Goal: Transaction & Acquisition: Obtain resource

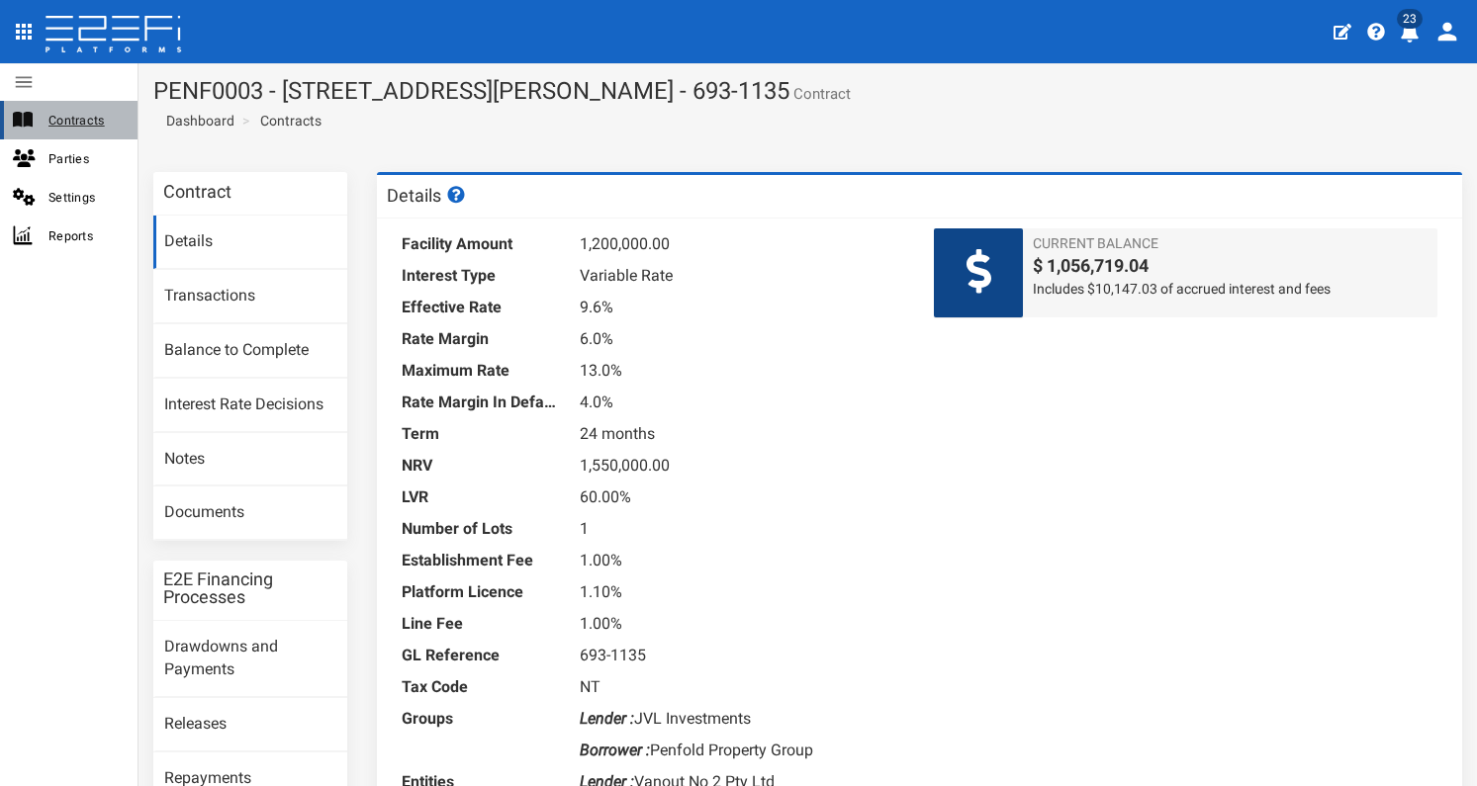
click at [89, 120] on span "Contracts" at bounding box center [84, 120] width 73 height 23
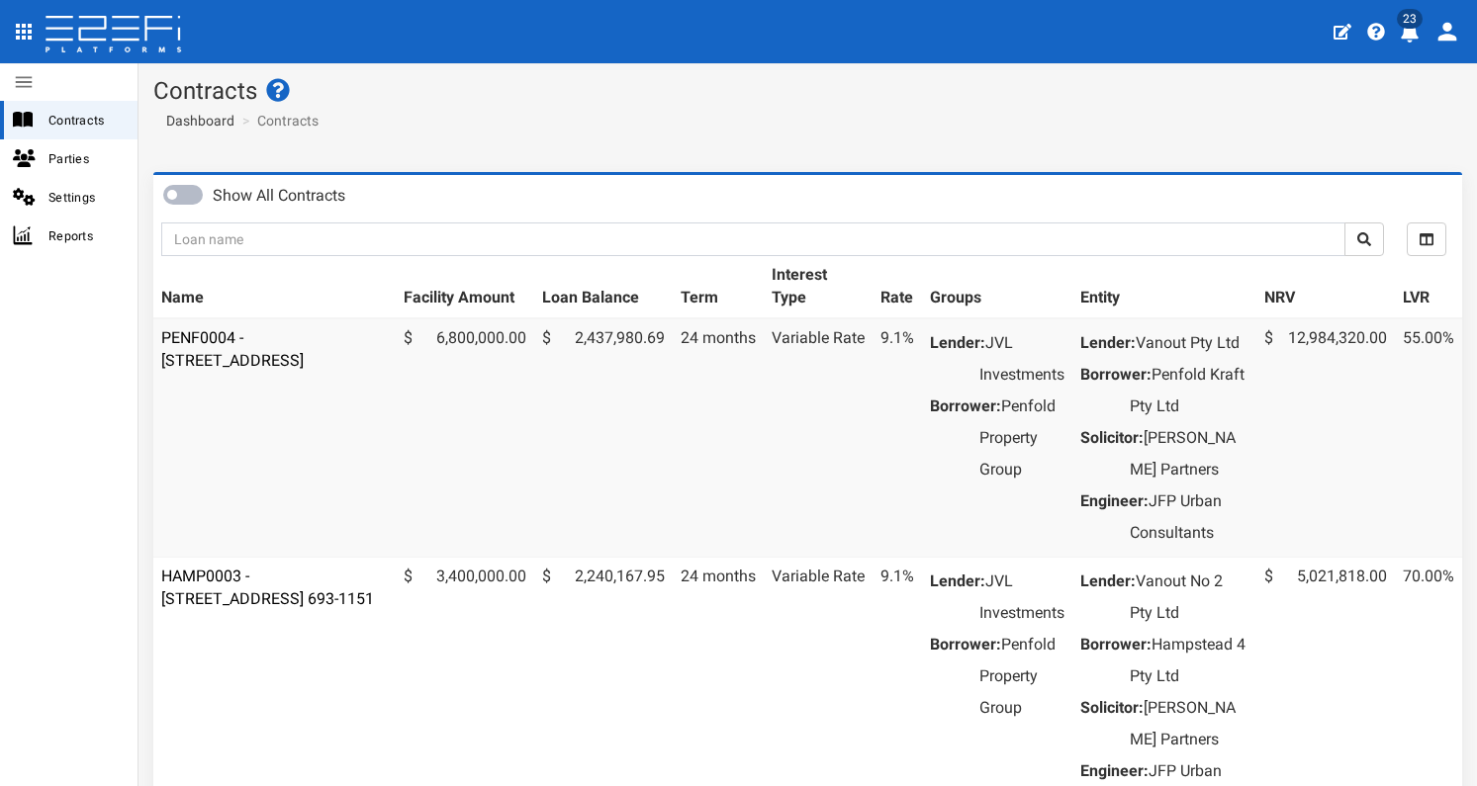
click at [262, 346] on td "PENF0004 - [STREET_ADDRESS]" at bounding box center [274, 438] width 242 height 239
click at [262, 333] on link "PENF0004 - [STREET_ADDRESS]" at bounding box center [232, 349] width 142 height 42
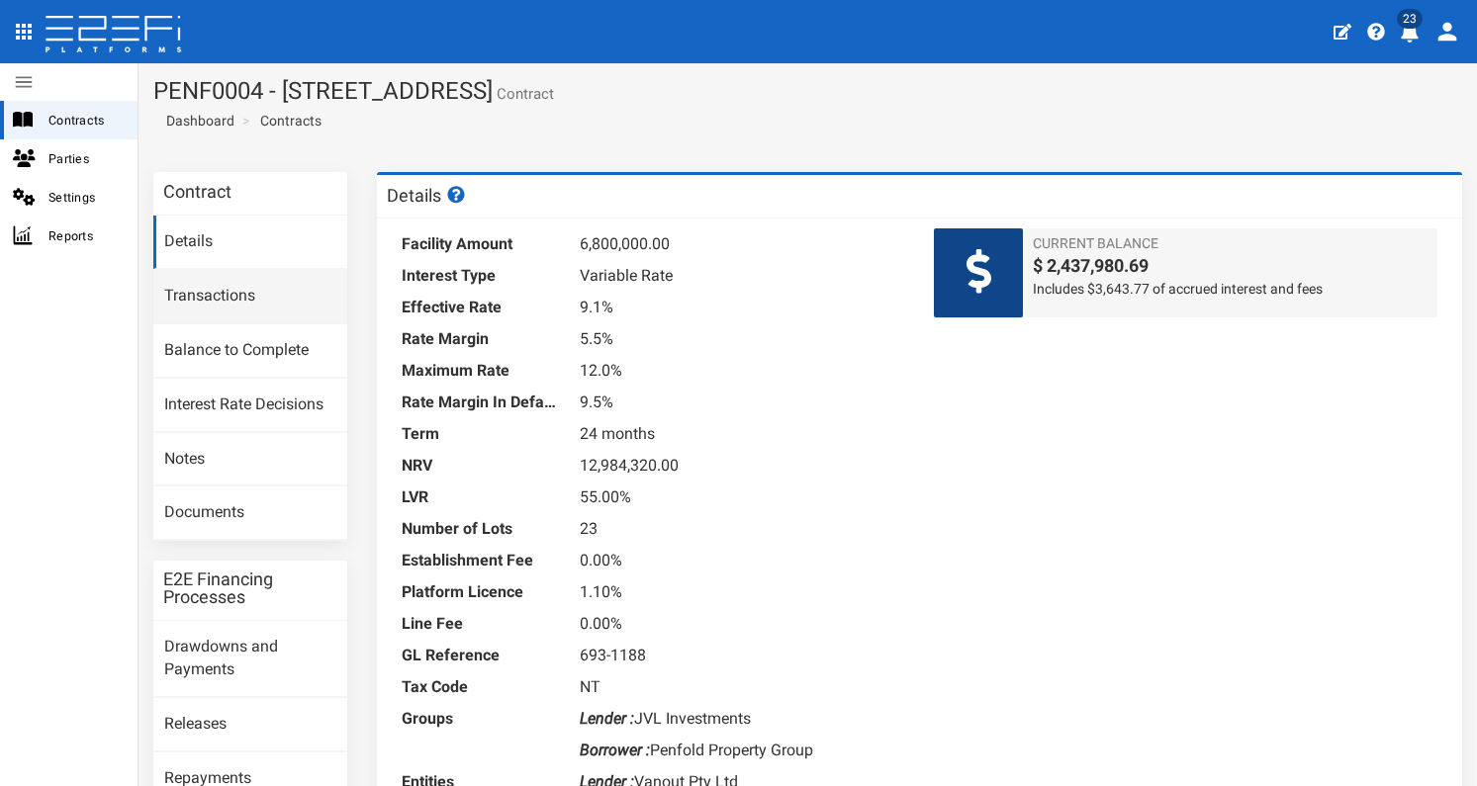
click at [230, 301] on link "Transactions" at bounding box center [250, 296] width 194 height 53
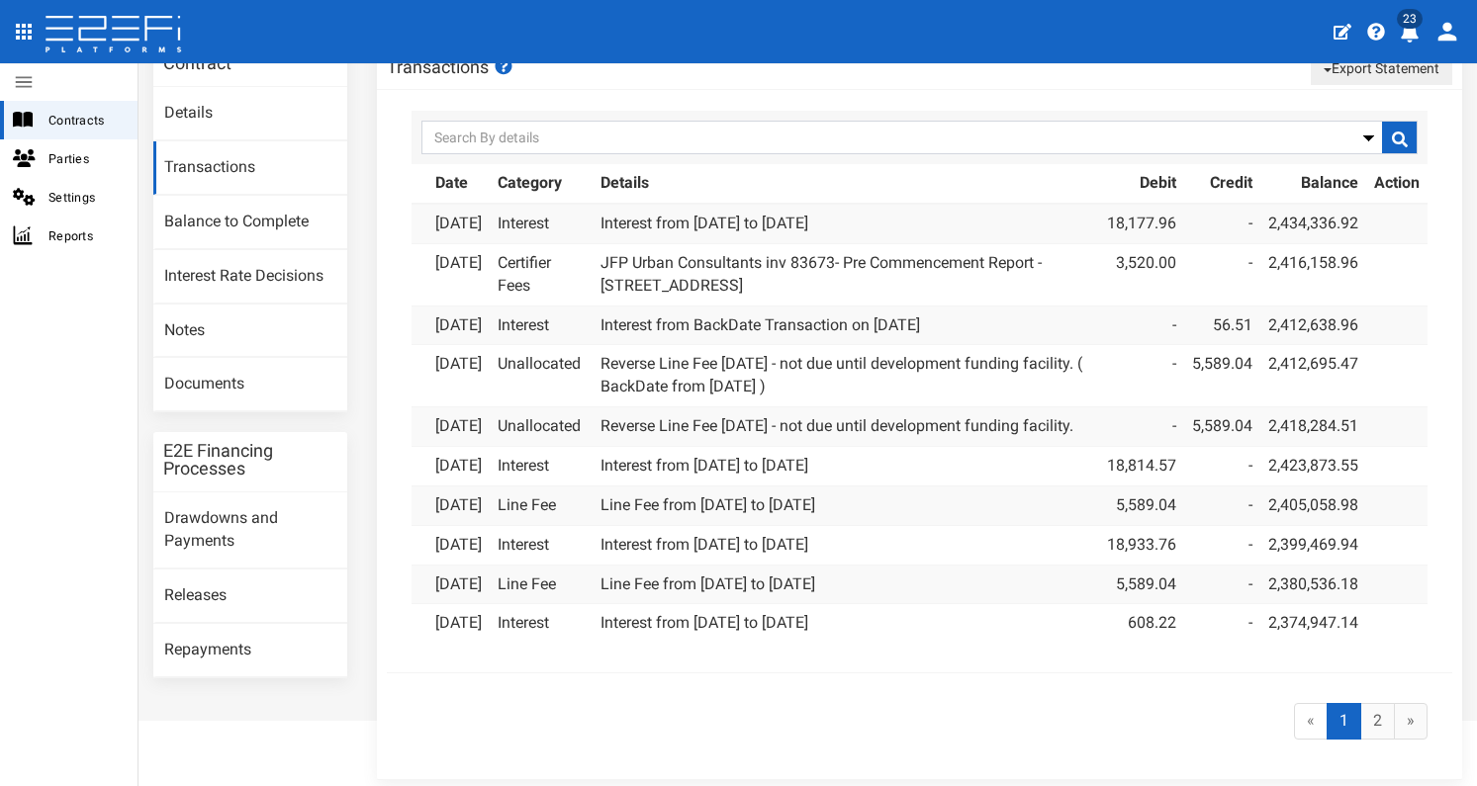
scroll to position [44, 0]
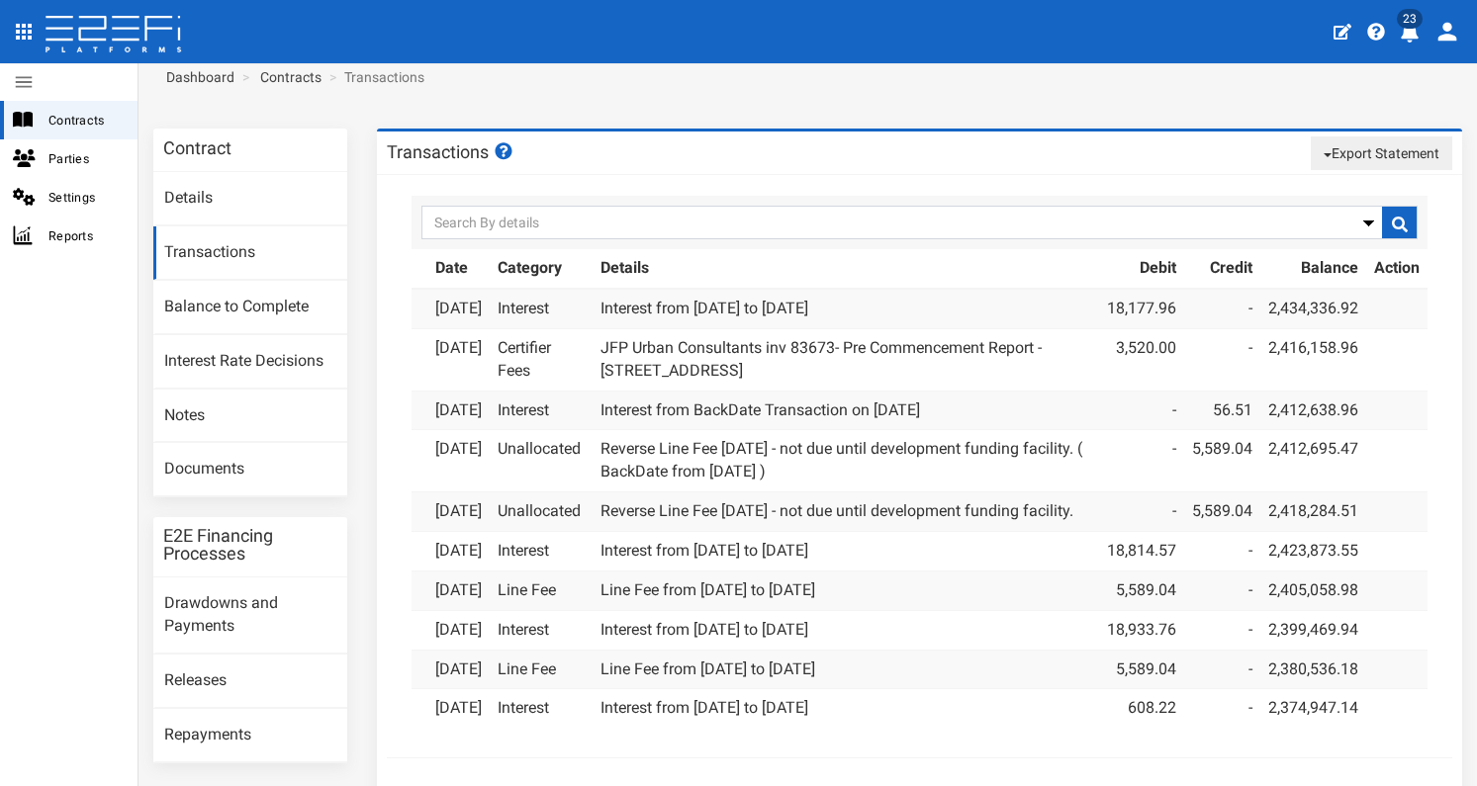
click at [1326, 163] on button "Export Statement" at bounding box center [1381, 154] width 141 height 34
click at [1332, 188] on link "pdf" at bounding box center [1373, 191] width 156 height 26
